Goal: Information Seeking & Learning: Check status

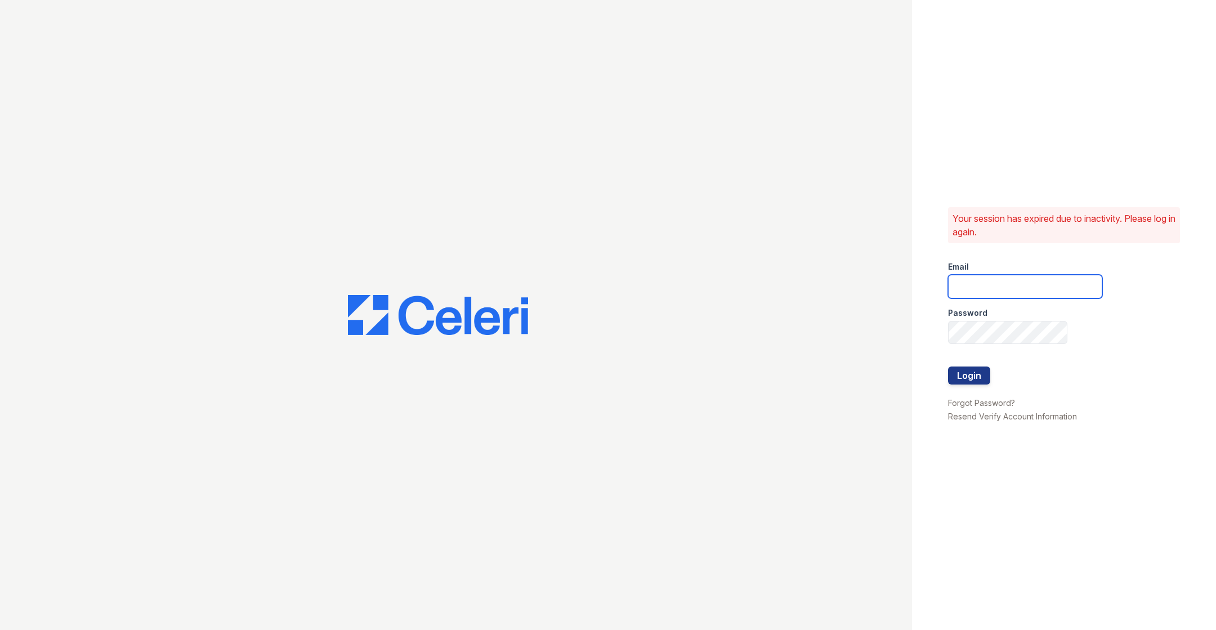
click at [1014, 285] on input "email" at bounding box center [1025, 287] width 154 height 24
type input "catherine@cobaltatl.com"
click at [972, 378] on button "Login" at bounding box center [969, 375] width 42 height 18
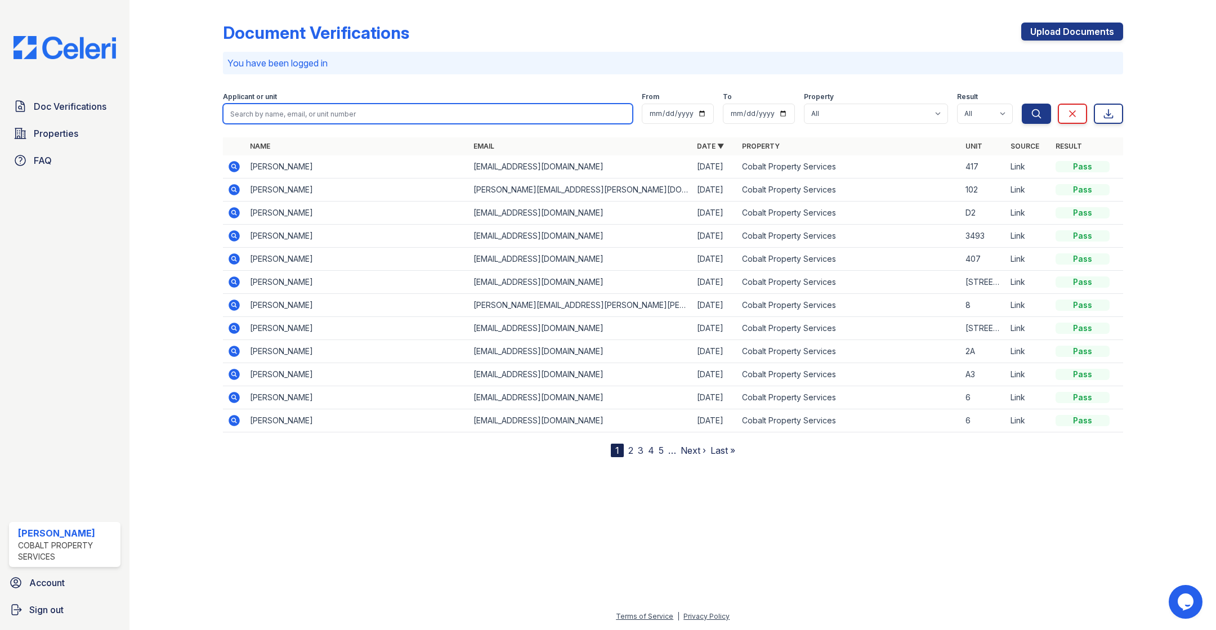
click at [329, 108] on input "search" at bounding box center [428, 114] width 410 height 20
type input "harrell"
click at [1022, 104] on button "Search" at bounding box center [1036, 114] width 29 height 20
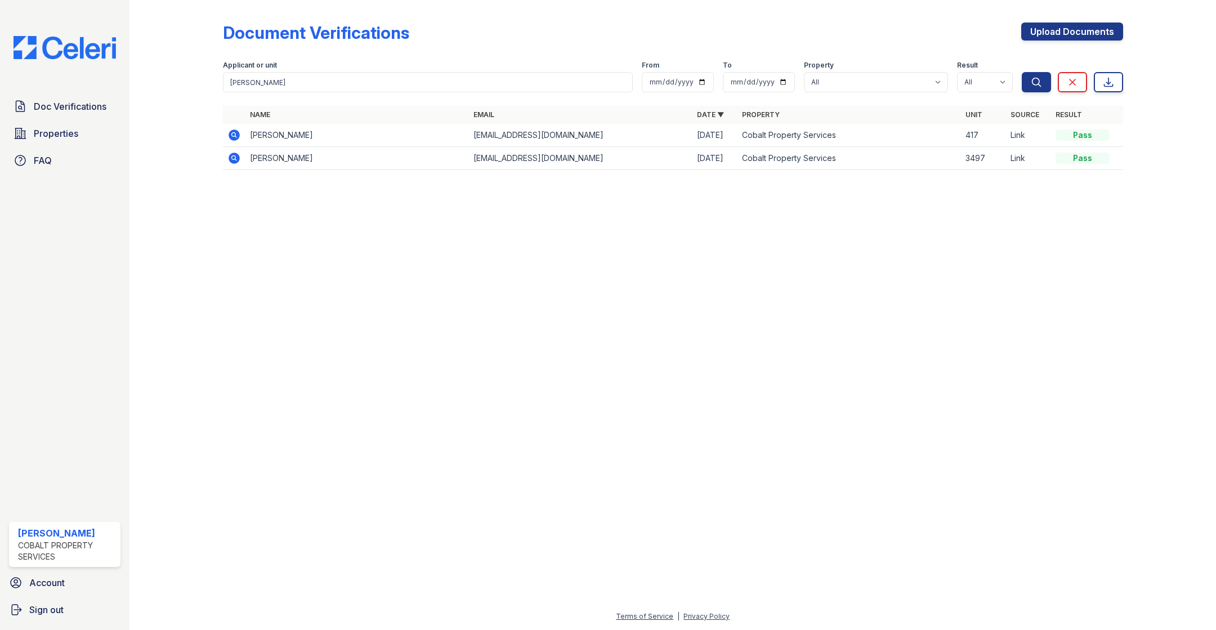
click at [233, 155] on icon at bounding box center [234, 158] width 11 height 11
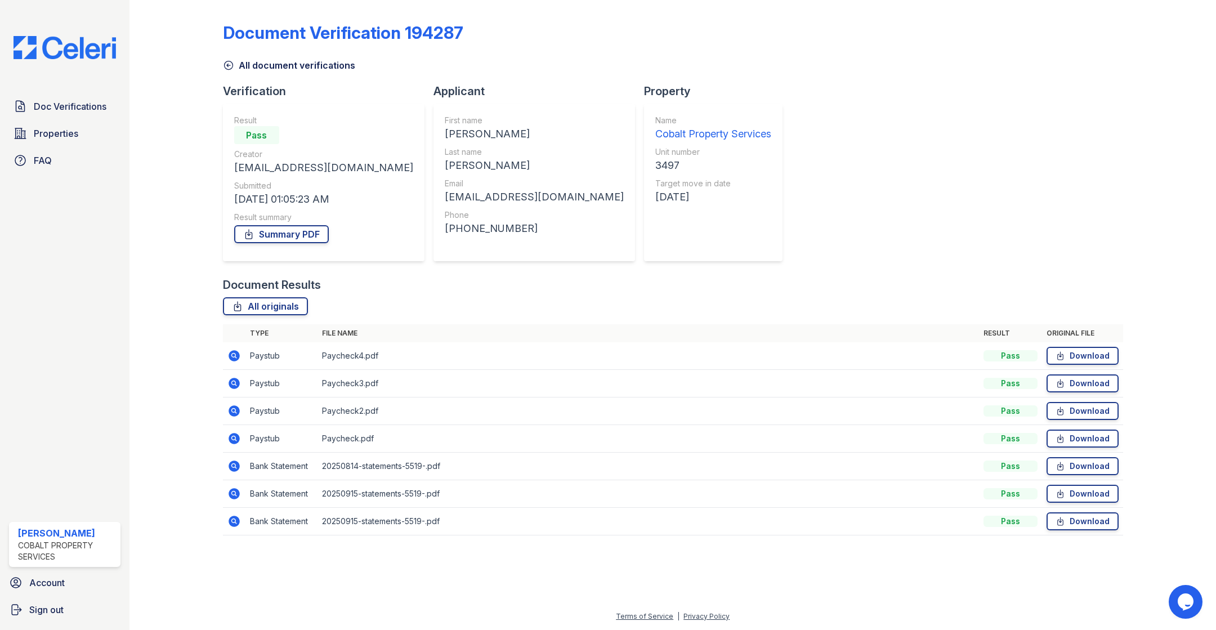
click at [236, 438] on icon at bounding box center [234, 438] width 11 height 11
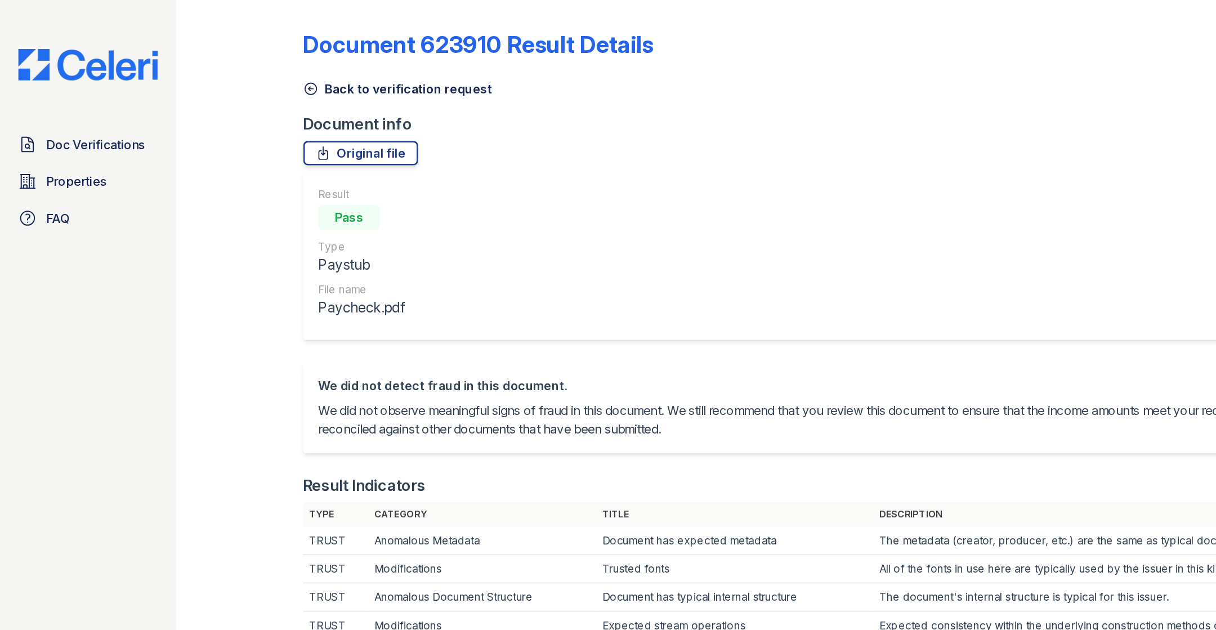
click at [231, 62] on icon at bounding box center [228, 65] width 11 height 11
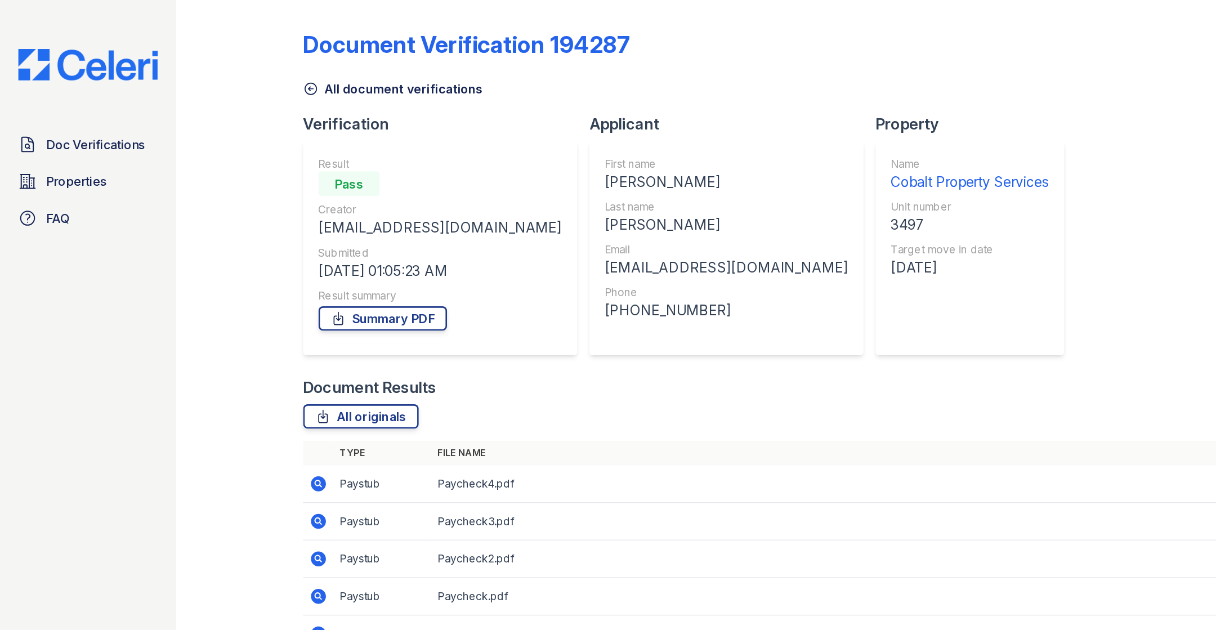
click at [234, 410] on icon at bounding box center [233, 410] width 3 height 3
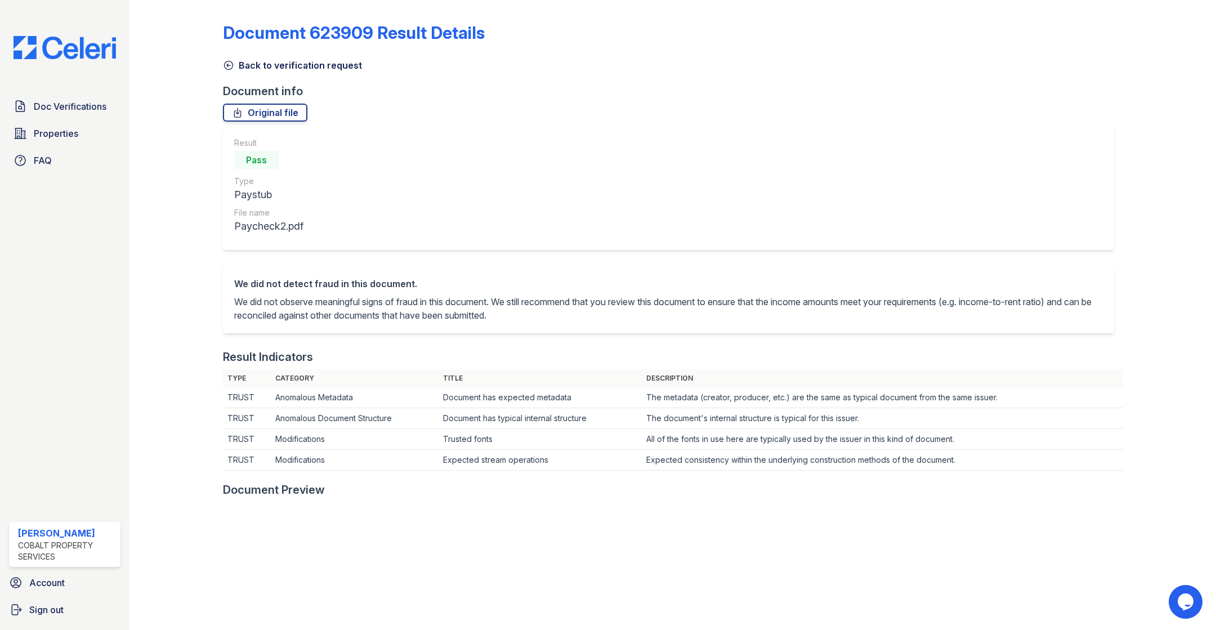
click at [229, 62] on icon at bounding box center [228, 65] width 11 height 11
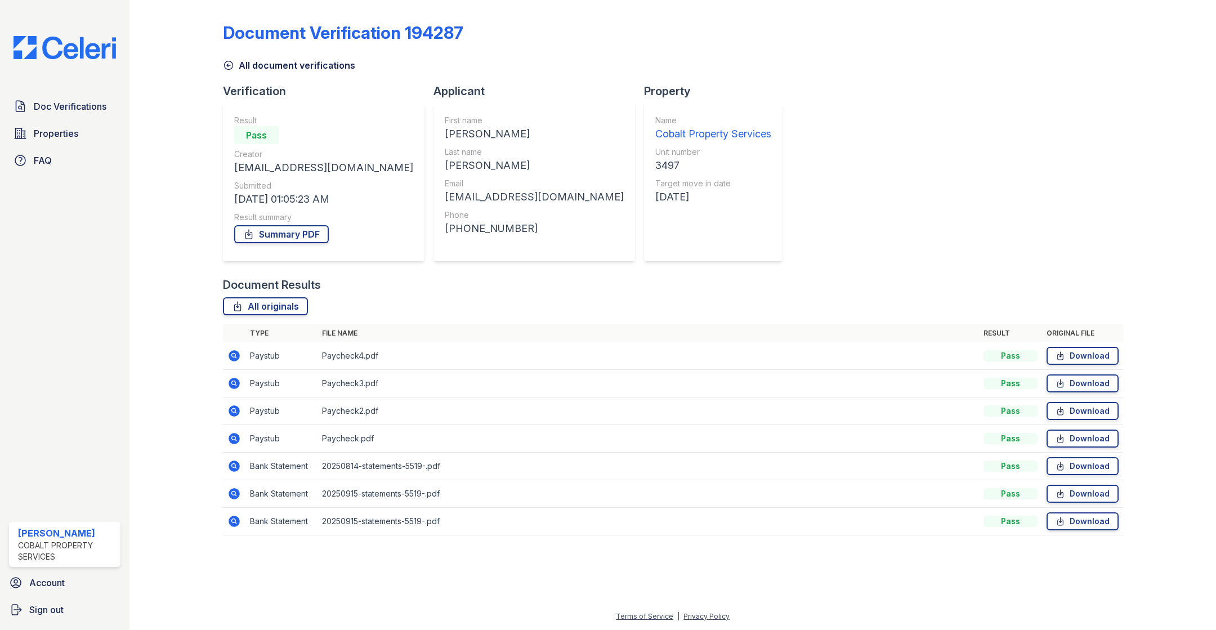
click at [232, 378] on icon at bounding box center [234, 383] width 11 height 11
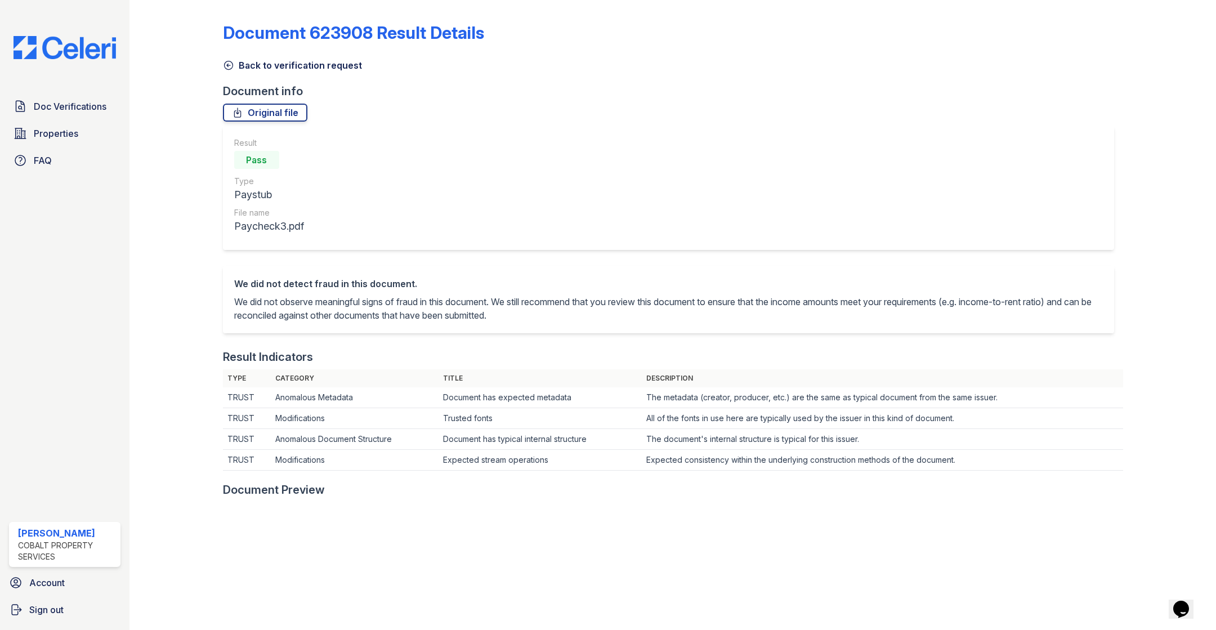
click at [248, 59] on link "Back to verification request" at bounding box center [292, 66] width 139 height 14
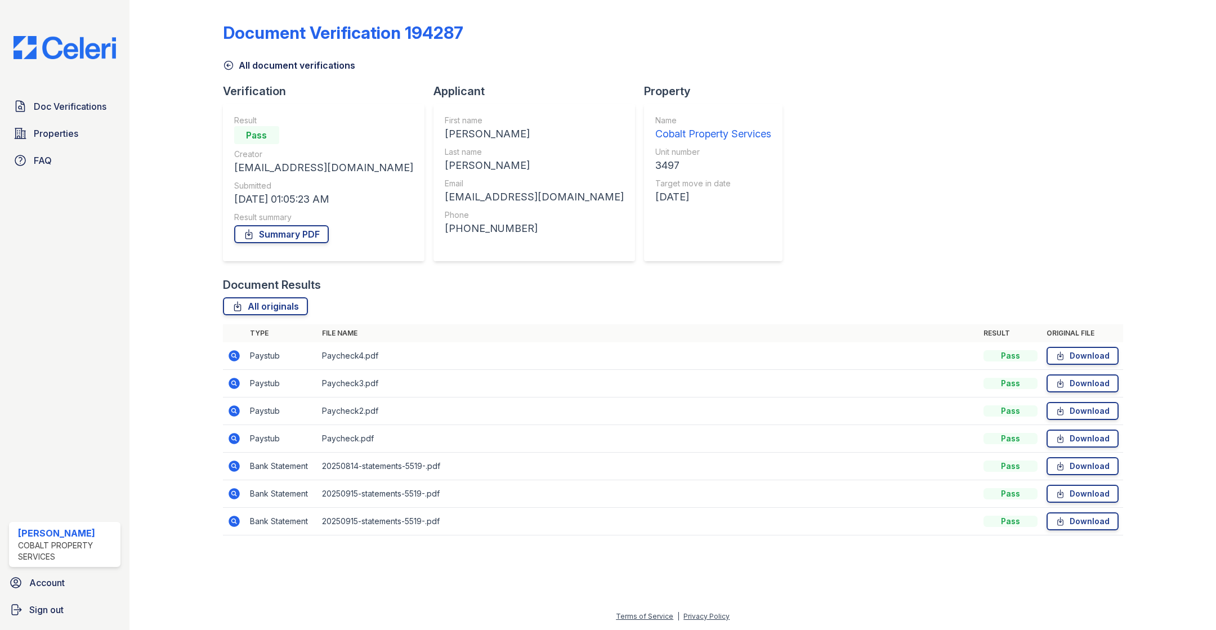
click at [235, 355] on icon at bounding box center [234, 356] width 14 height 14
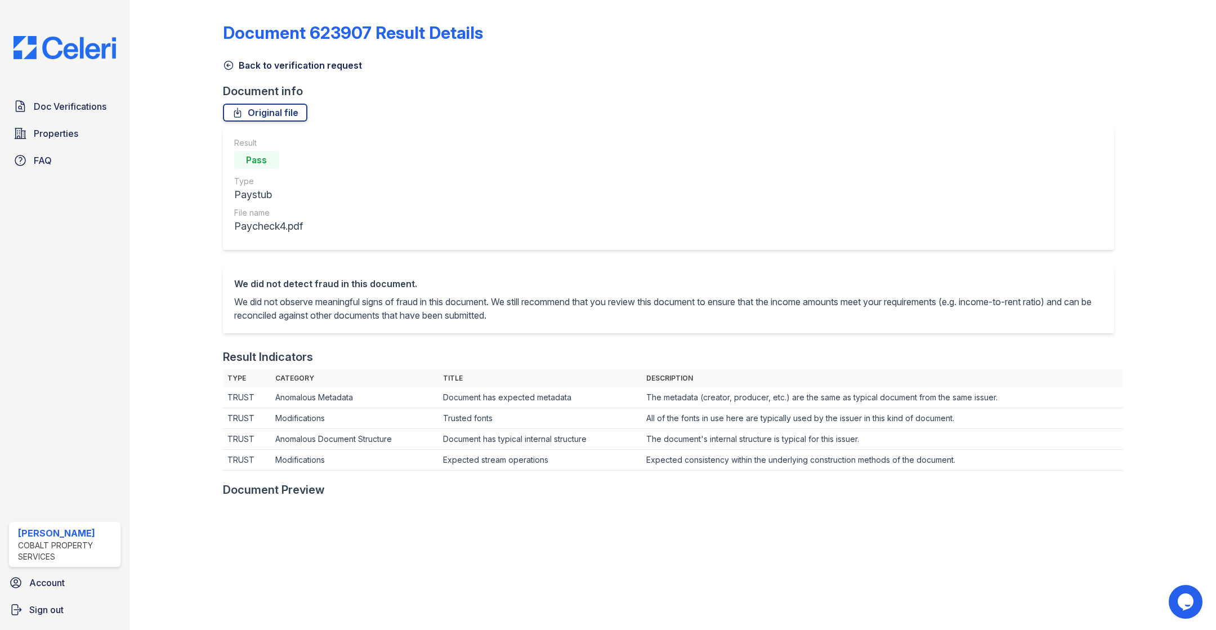
click at [229, 61] on icon at bounding box center [228, 65] width 8 height 8
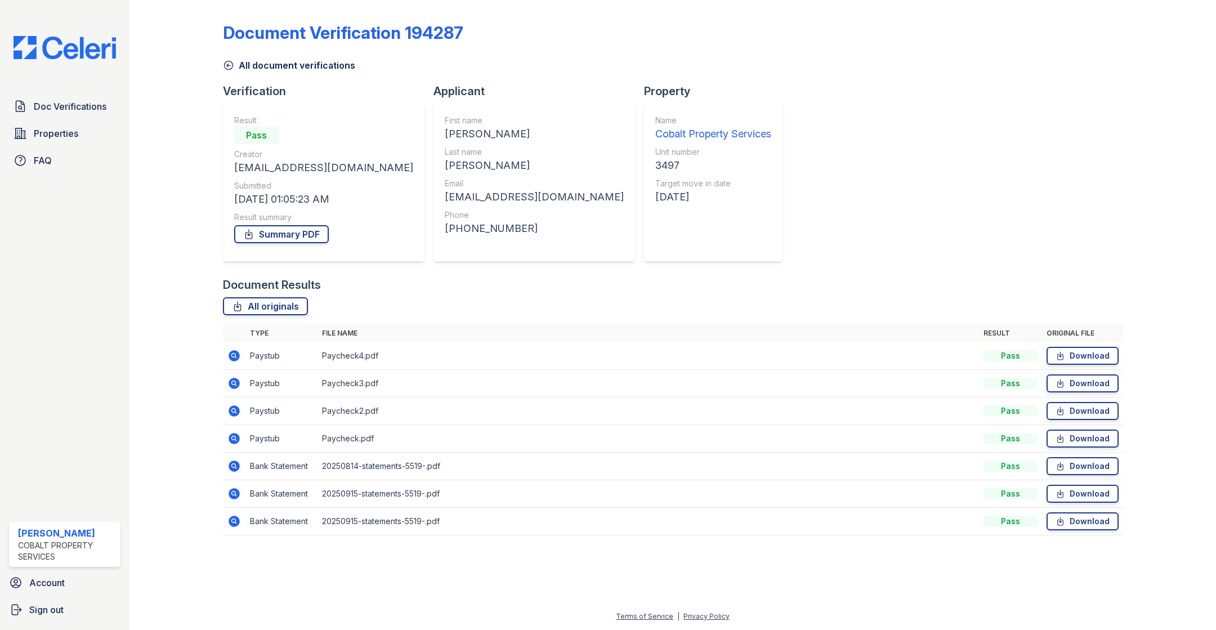
click at [235, 460] on icon at bounding box center [234, 465] width 11 height 11
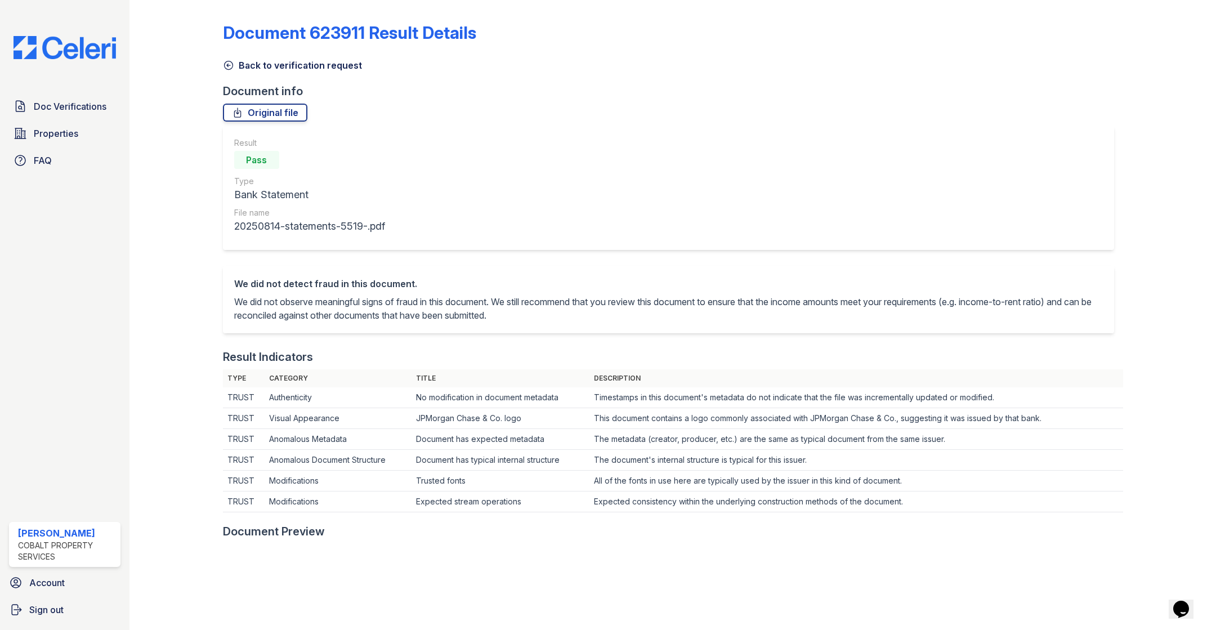
click at [65, 49] on img at bounding box center [65, 47] width 120 height 23
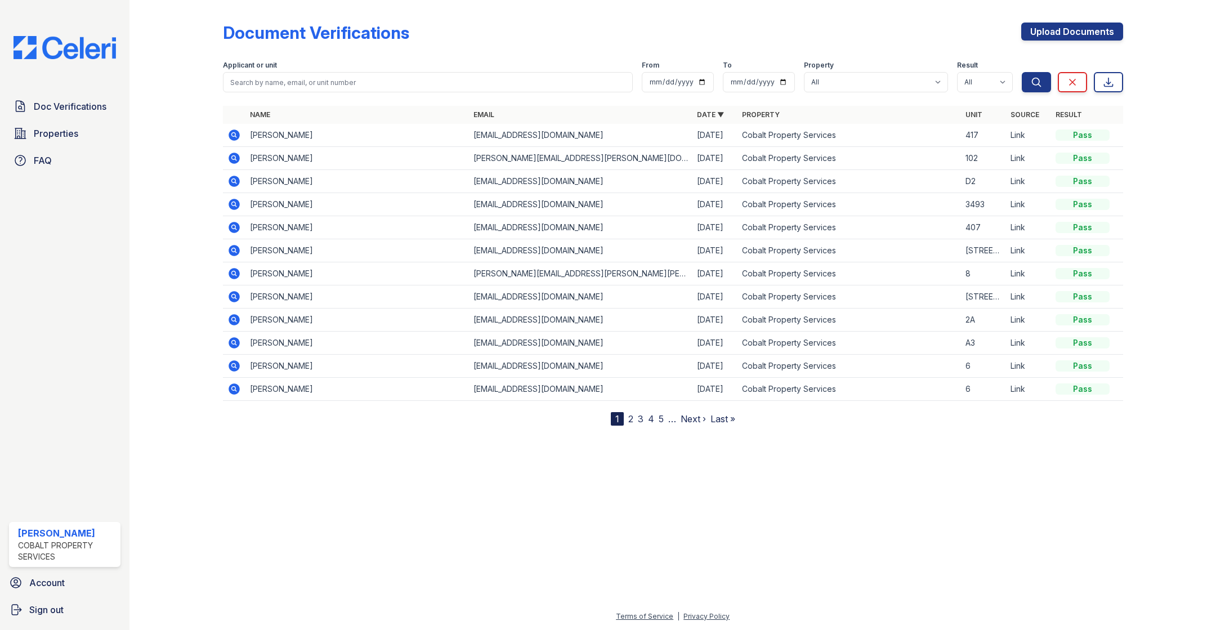
click at [231, 133] on icon at bounding box center [234, 134] width 11 height 11
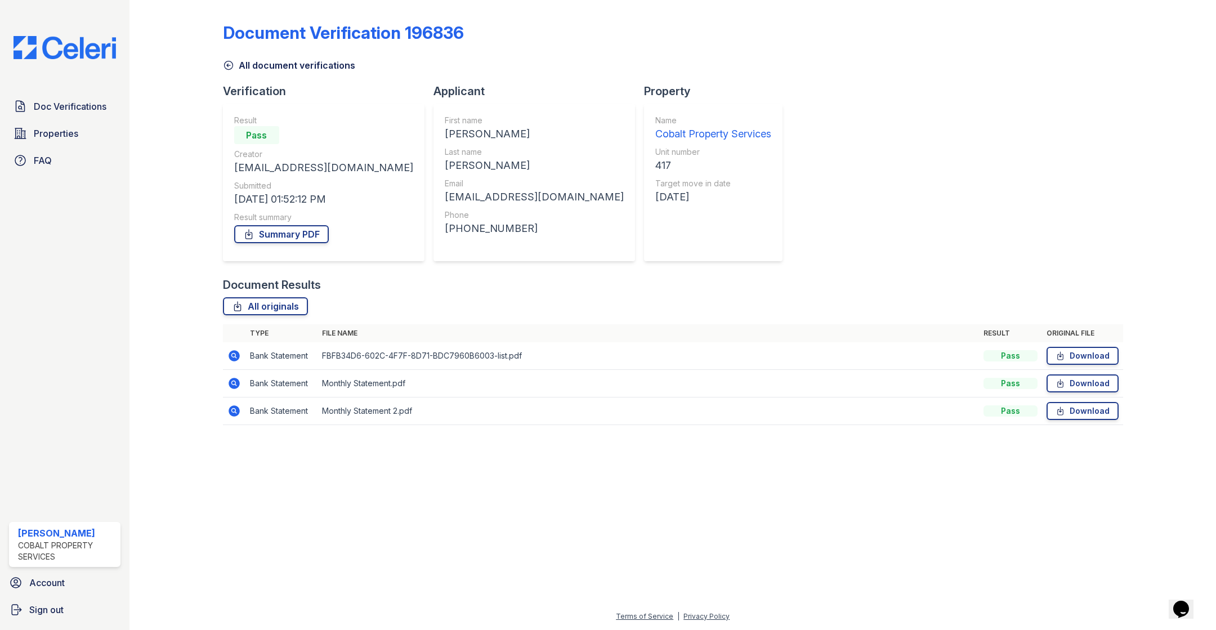
click at [236, 352] on icon at bounding box center [234, 355] width 11 height 11
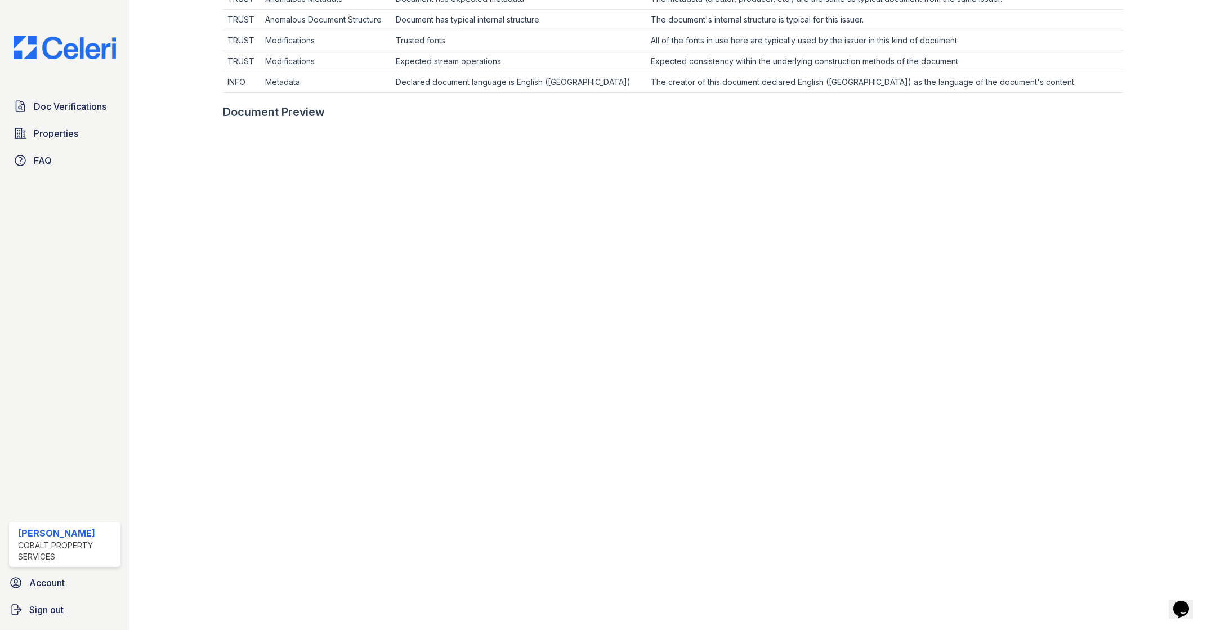
scroll to position [456, 0]
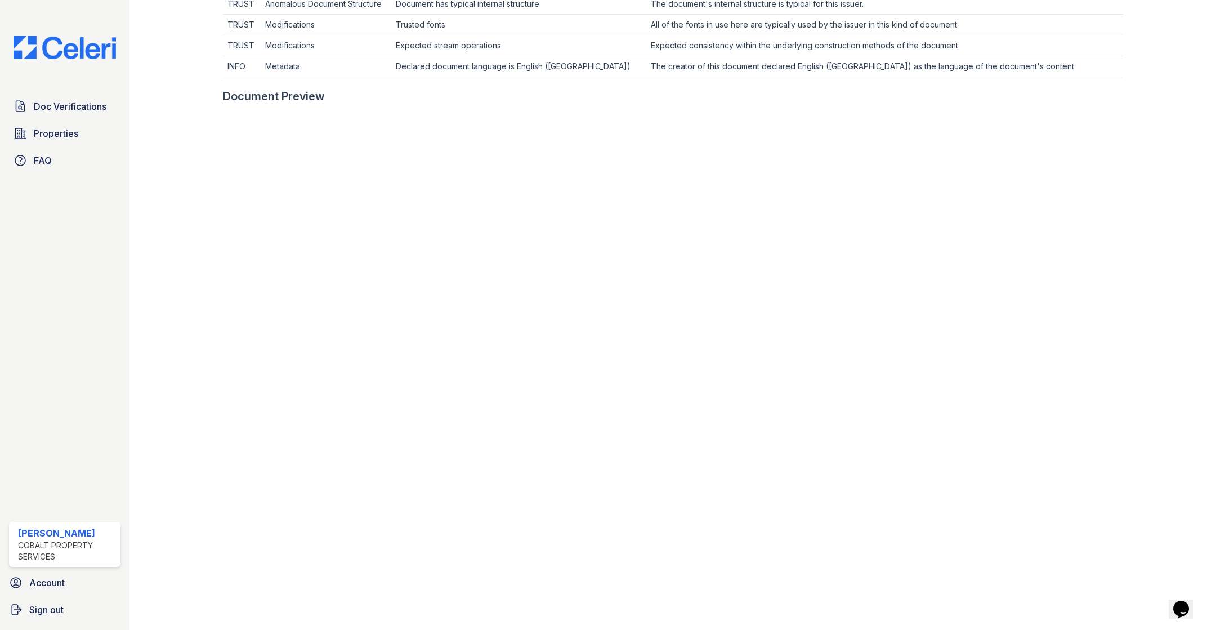
click at [842, 72] on td "The creator of this document declared English ([GEOGRAPHIC_DATA]) as the langua…" at bounding box center [884, 66] width 477 height 21
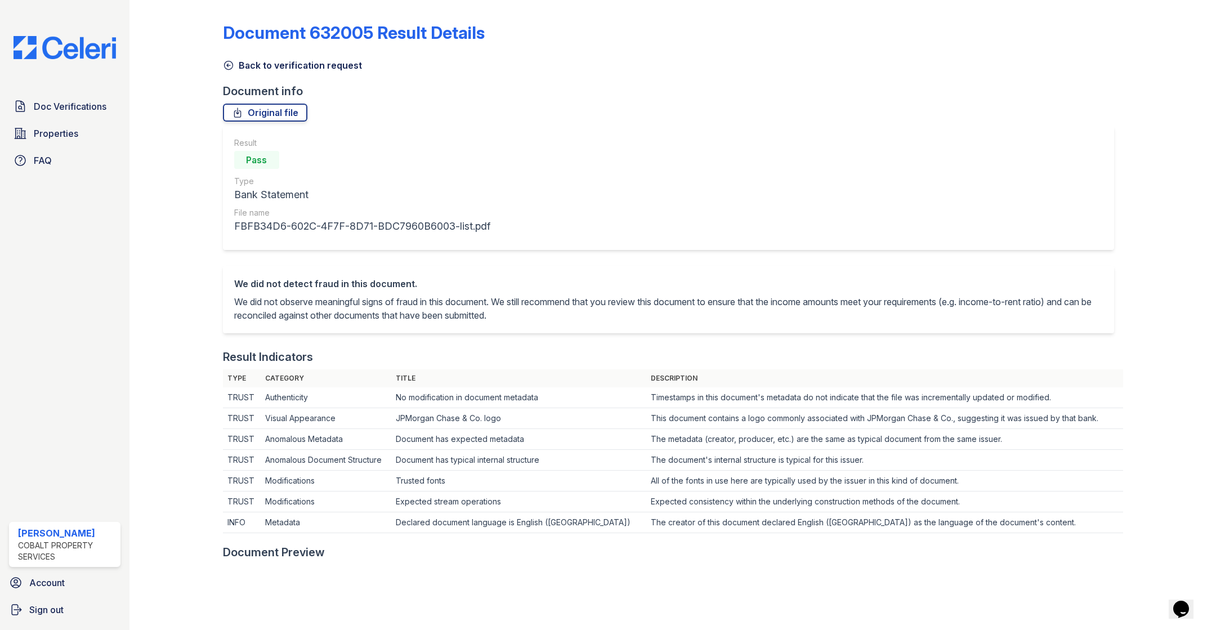
click at [227, 64] on icon at bounding box center [228, 65] width 8 height 8
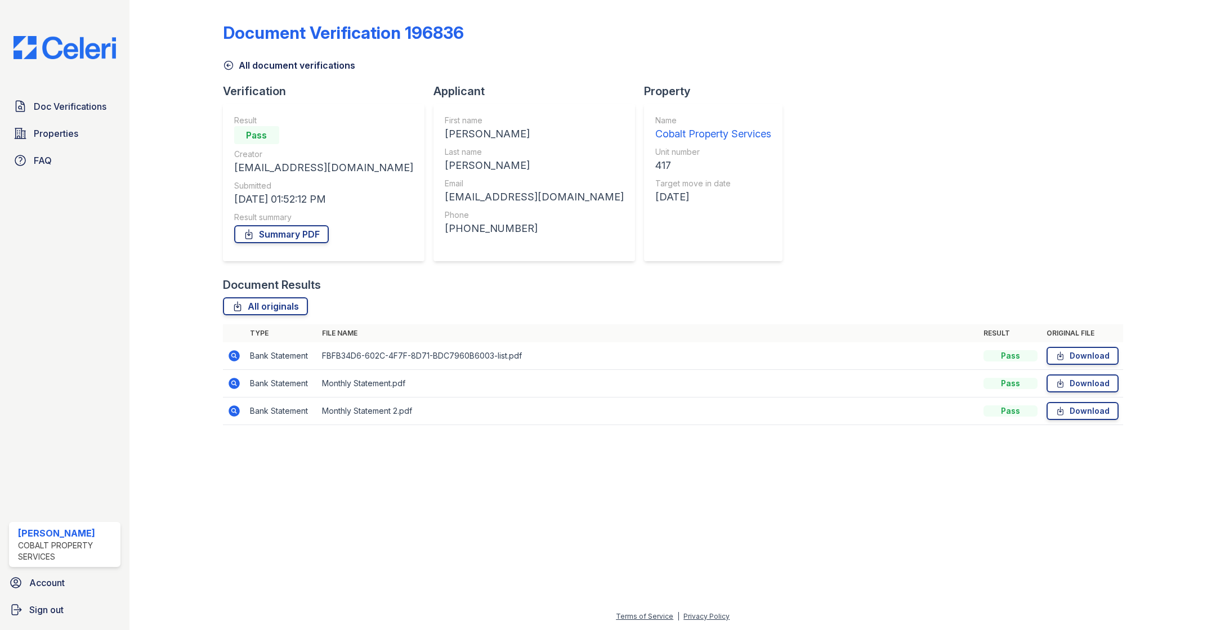
click at [236, 381] on icon at bounding box center [234, 383] width 11 height 11
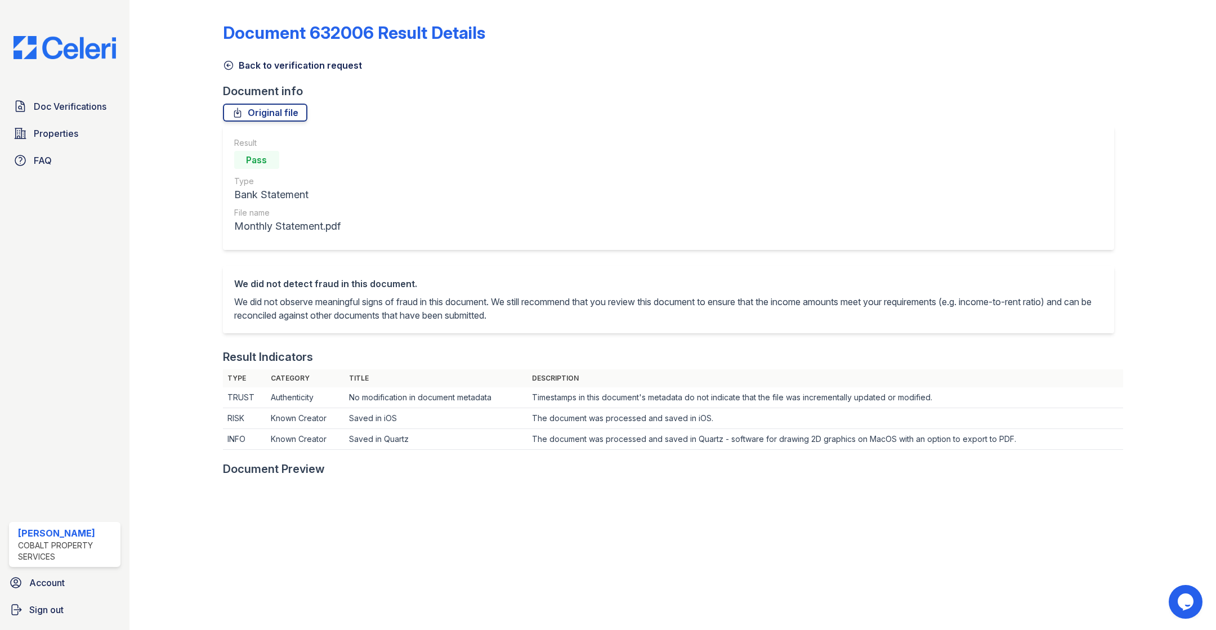
click at [234, 64] on link "Back to verification request" at bounding box center [292, 66] width 139 height 14
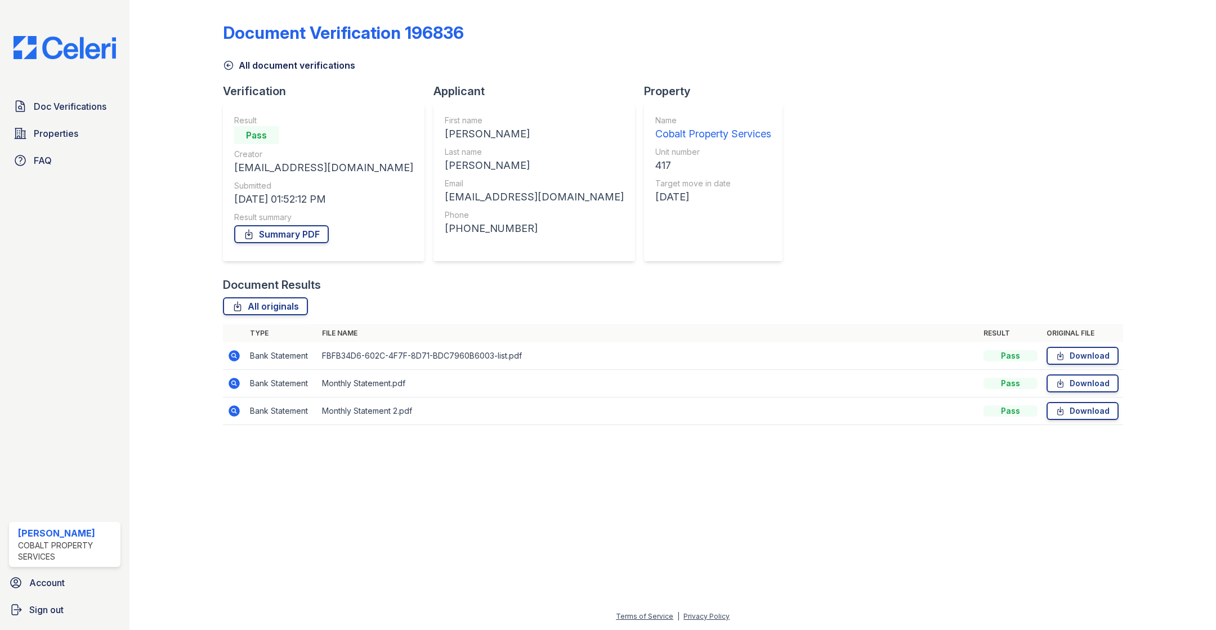
click at [235, 412] on icon at bounding box center [234, 411] width 14 height 14
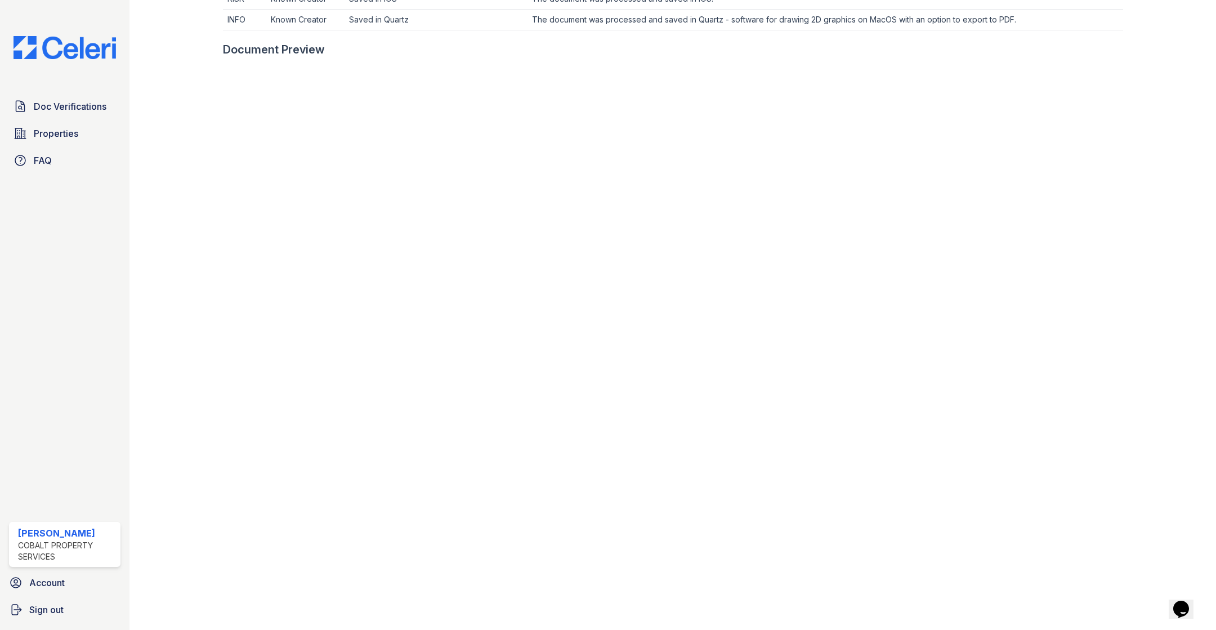
scroll to position [475, 0]
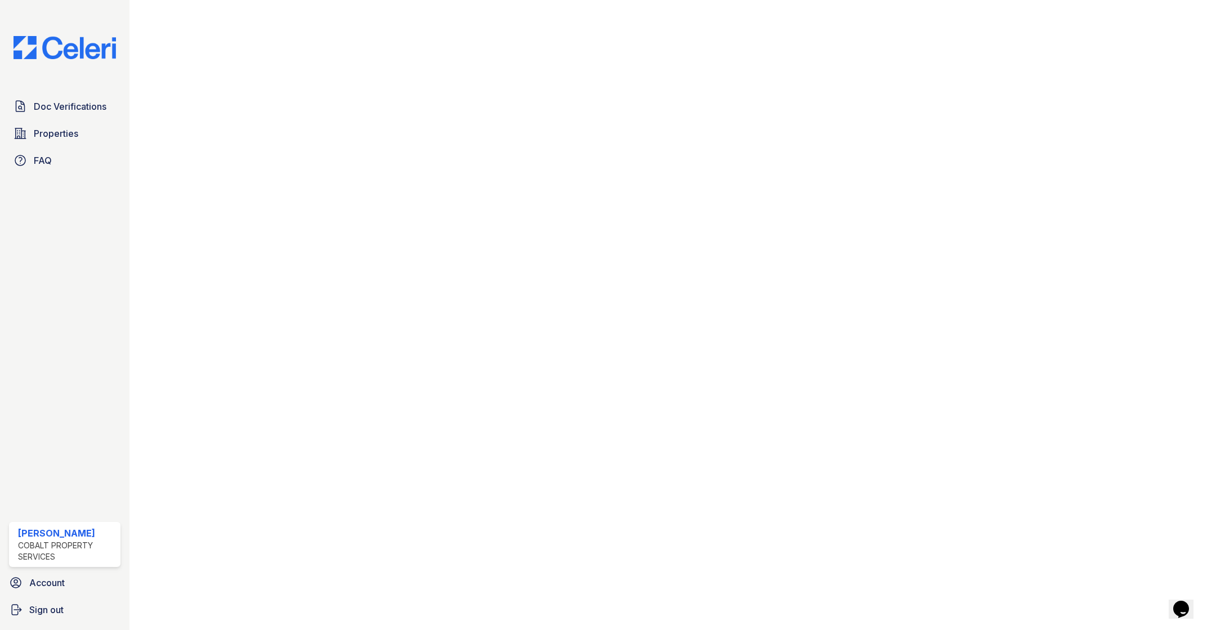
click at [90, 42] on img at bounding box center [65, 47] width 120 height 23
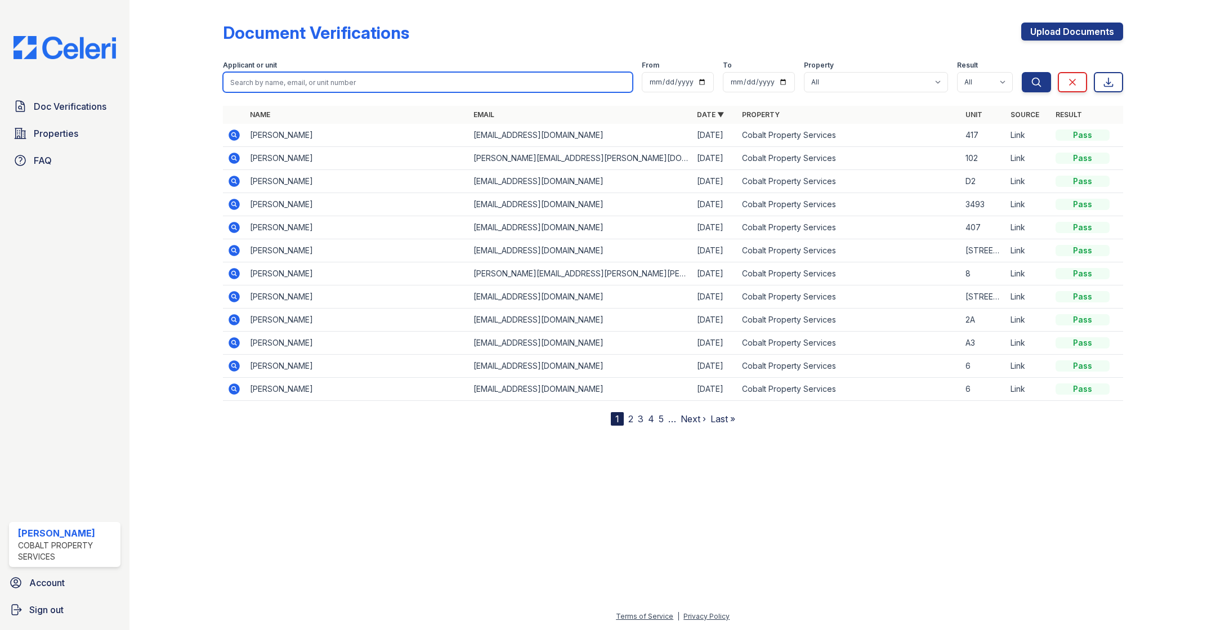
click at [311, 77] on input "search" at bounding box center [428, 82] width 410 height 20
type input "harrell"
click at [1022, 72] on button "Search" at bounding box center [1036, 82] width 29 height 20
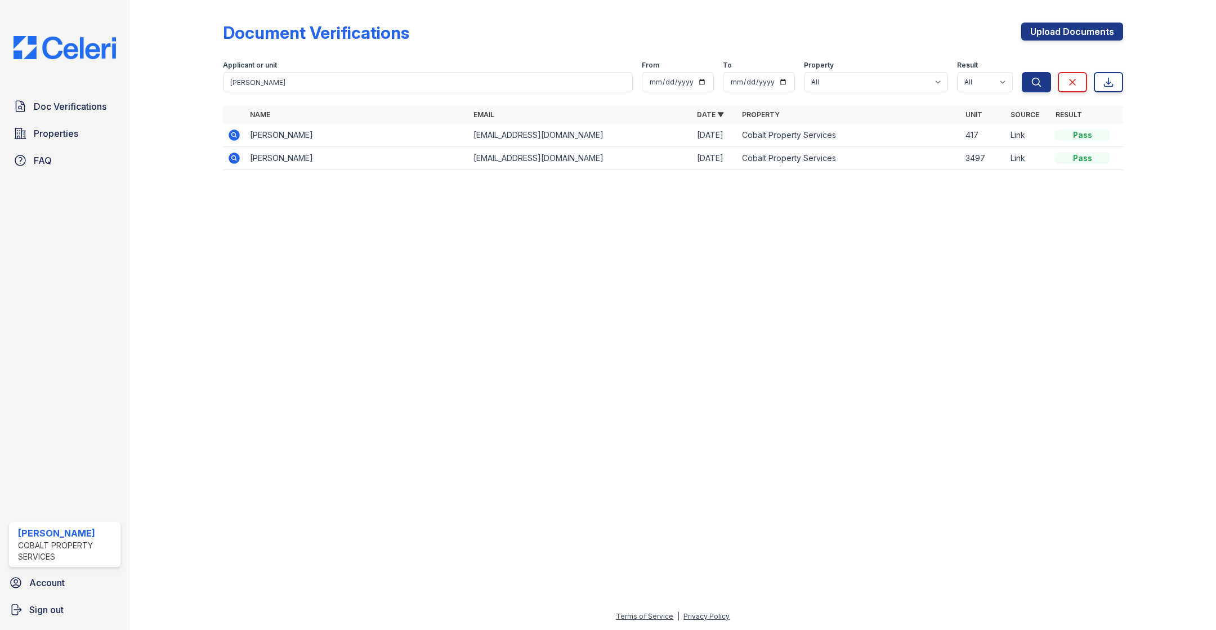
click at [234, 155] on icon at bounding box center [234, 158] width 14 height 14
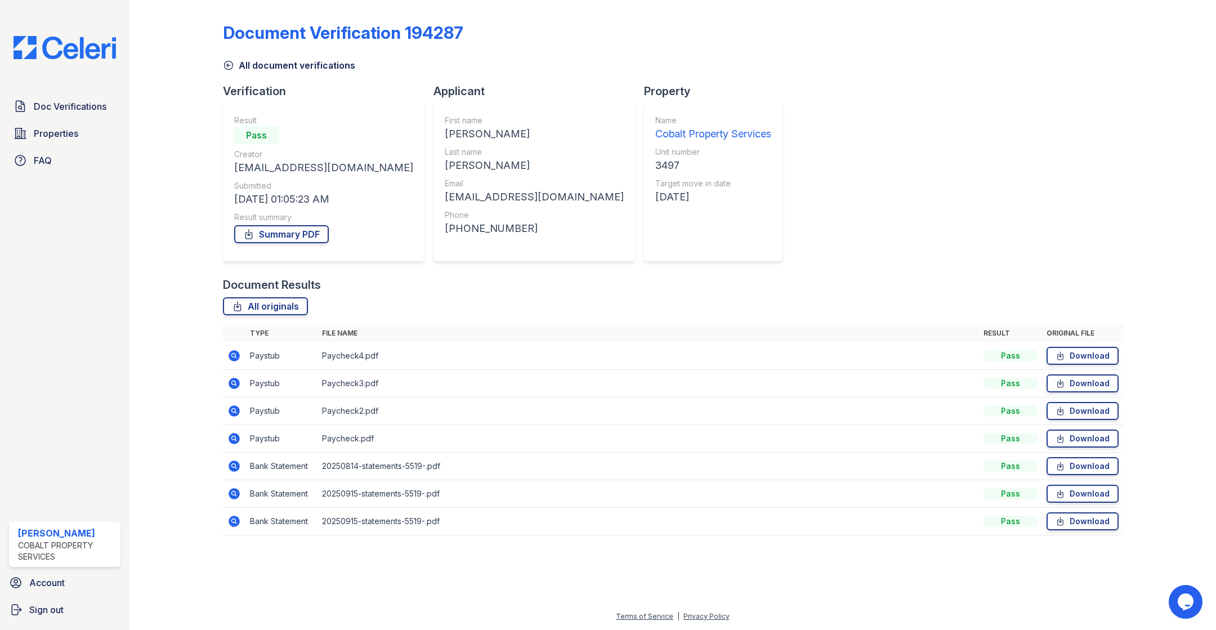
click at [235, 490] on icon at bounding box center [234, 493] width 11 height 11
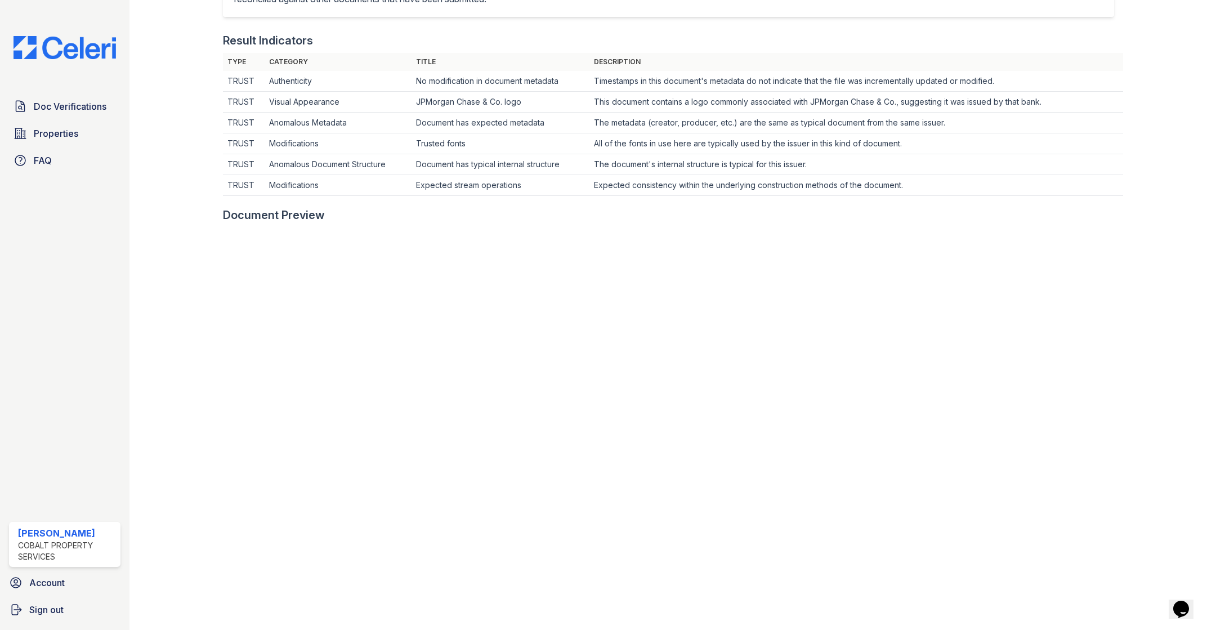
scroll to position [454, 0]
